Goal: Use online tool/utility

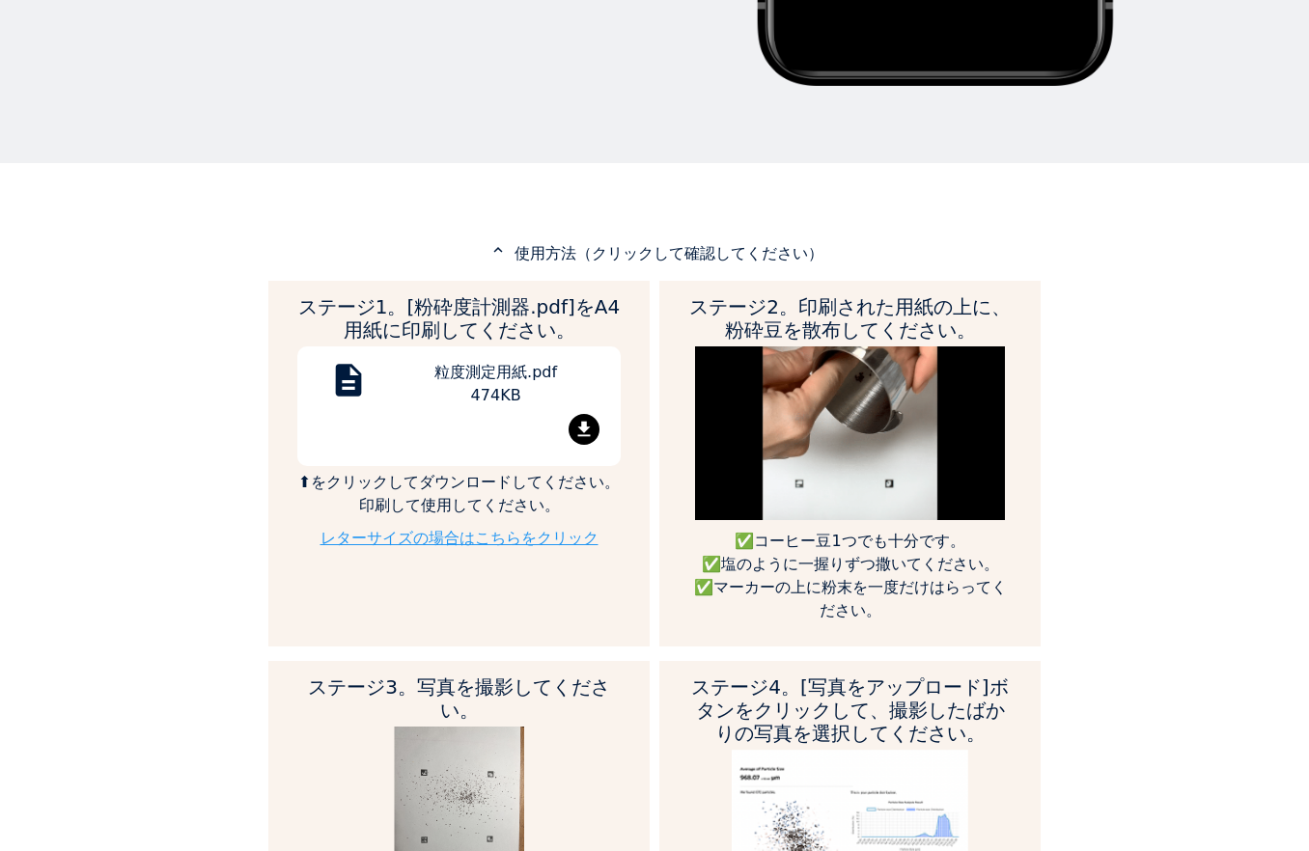
scroll to position [900, 0]
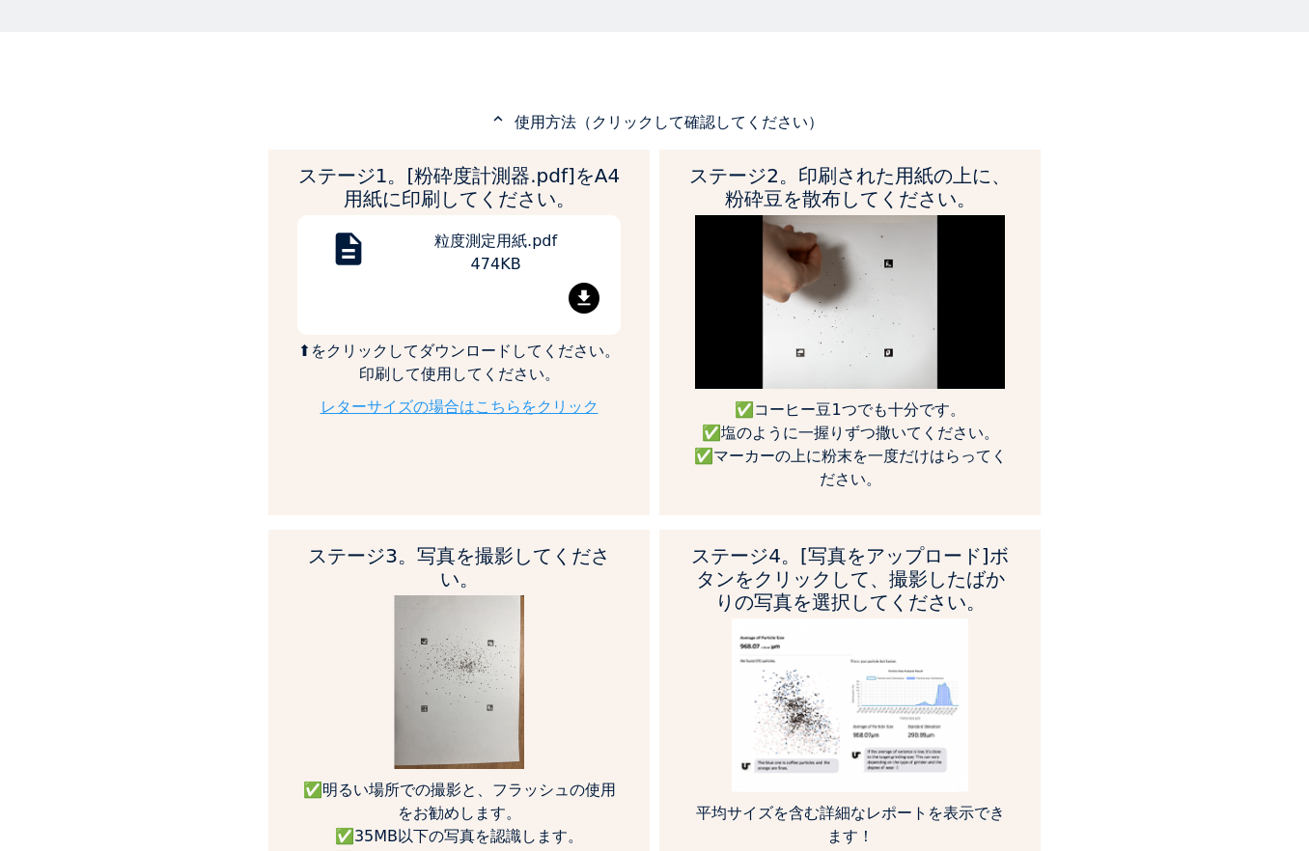
click at [512, 249] on div "粒度測定用紙.pdf 474KB" at bounding box center [495, 256] width 221 height 53
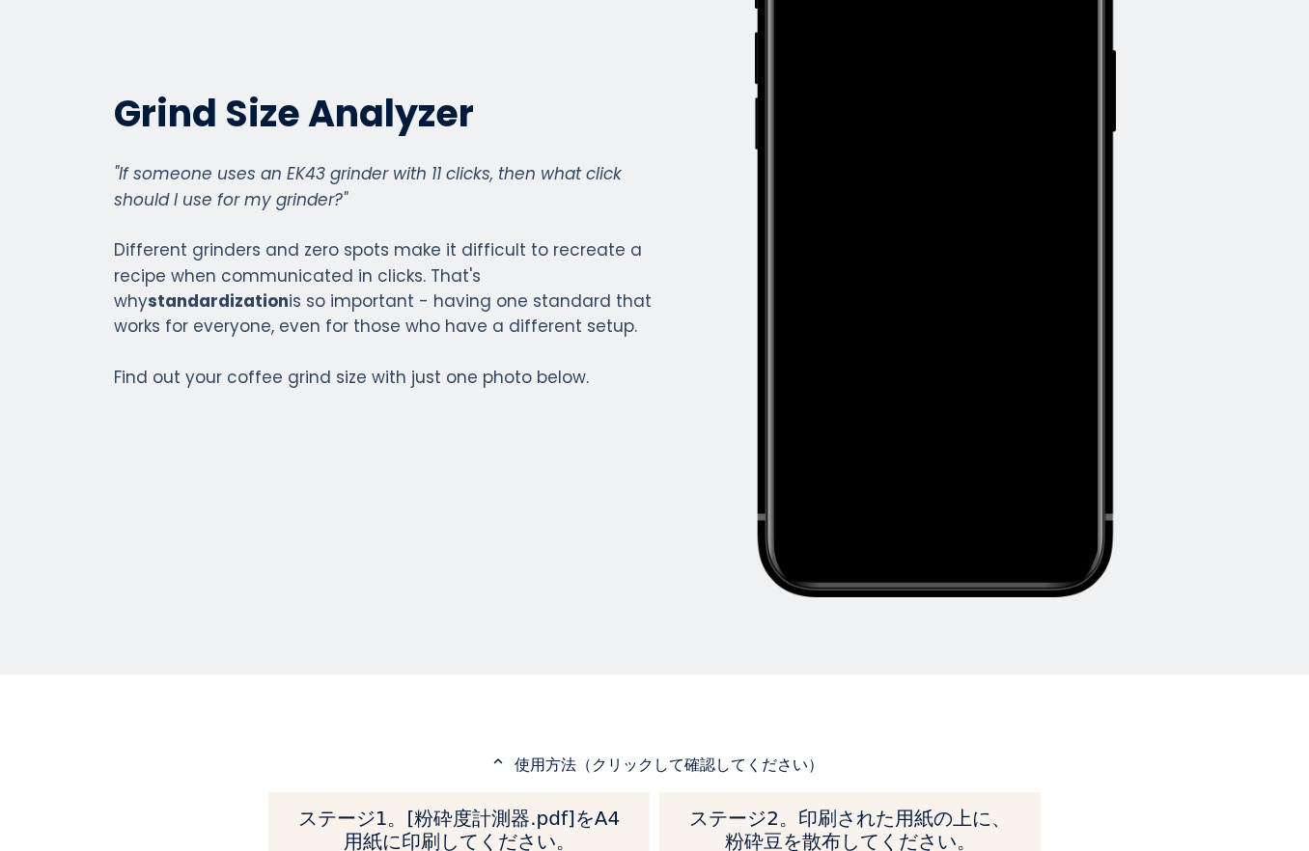
scroll to position [0, 0]
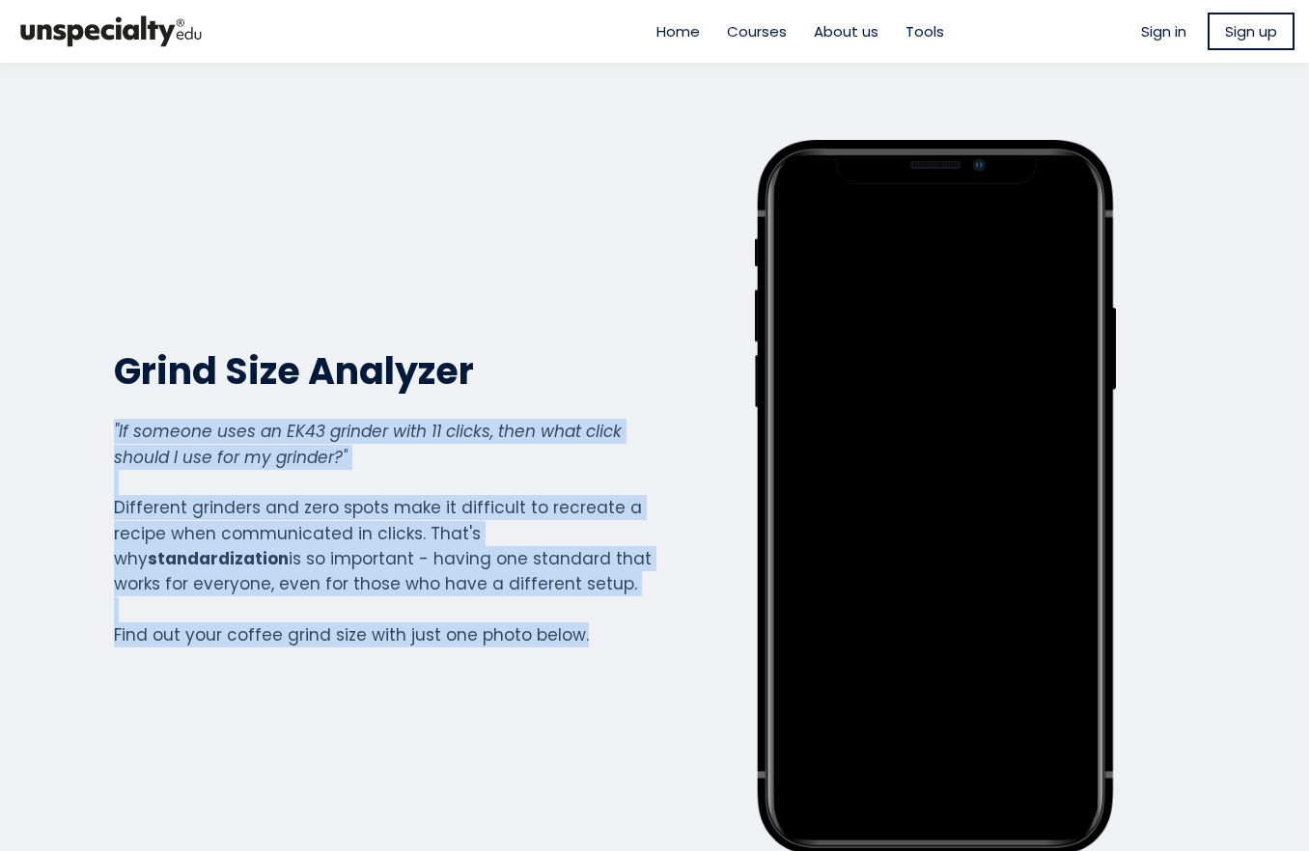
drag, startPoint x: 111, startPoint y: 432, endPoint x: 571, endPoint y: 633, distance: 502.2
click at [571, 633] on div ""If someone uses an EK43 grinder with 11 clicks, then what click should I use f…" at bounding box center [383, 533] width 539 height 229
copy div ""If someone uses an EK43 grinder with 11 clicks, then what click should I use f…"
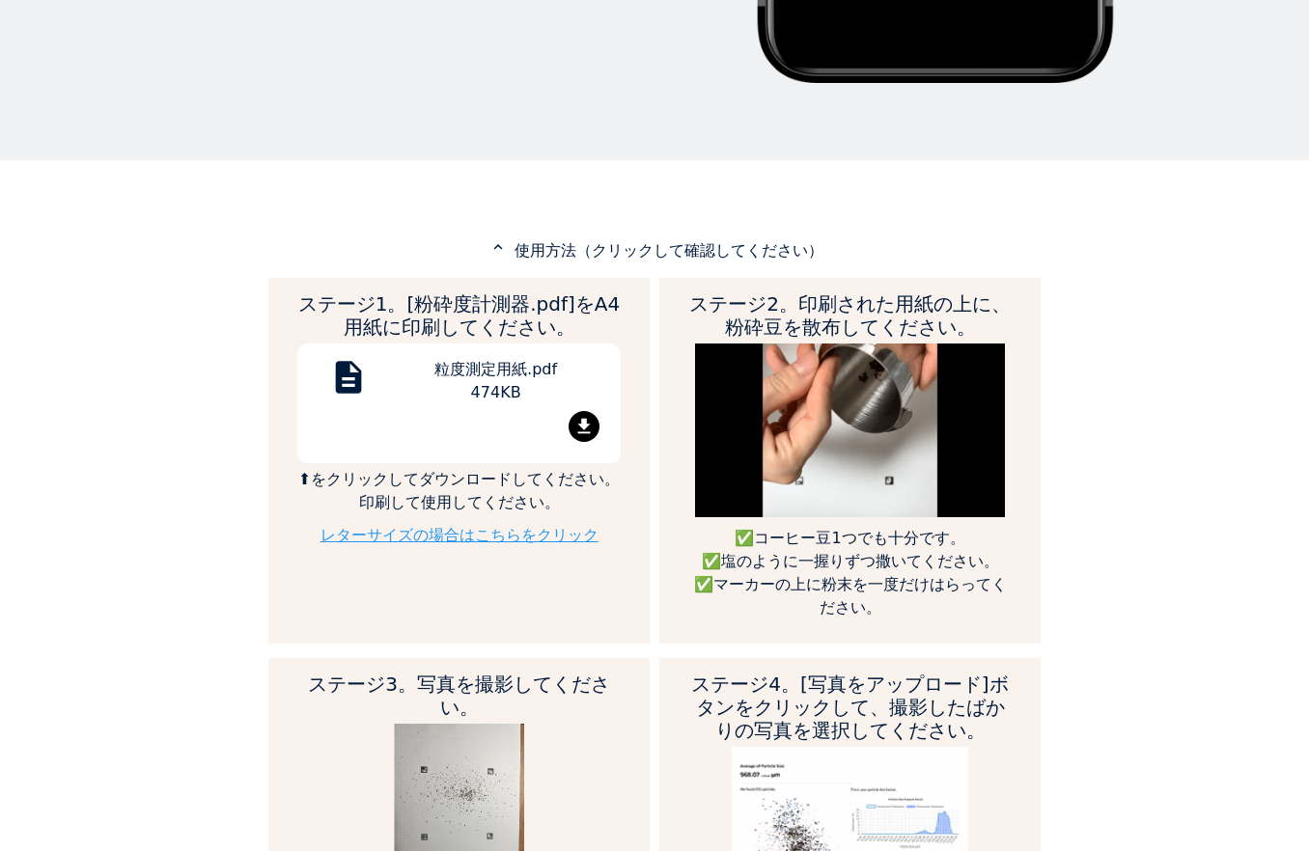
scroll to position [1030, 0]
